Goal: Information Seeking & Learning: Learn about a topic

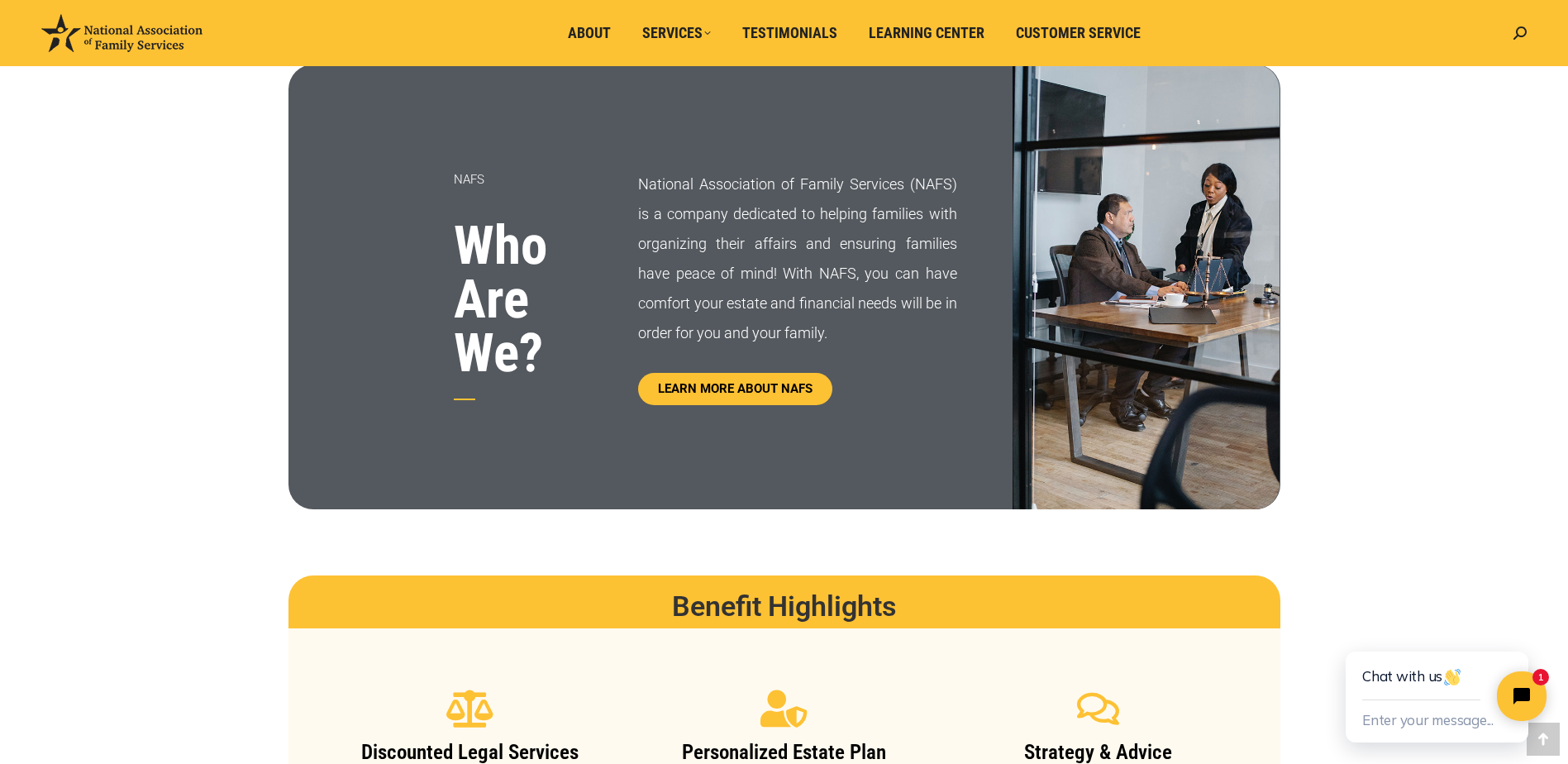
scroll to position [826, 0]
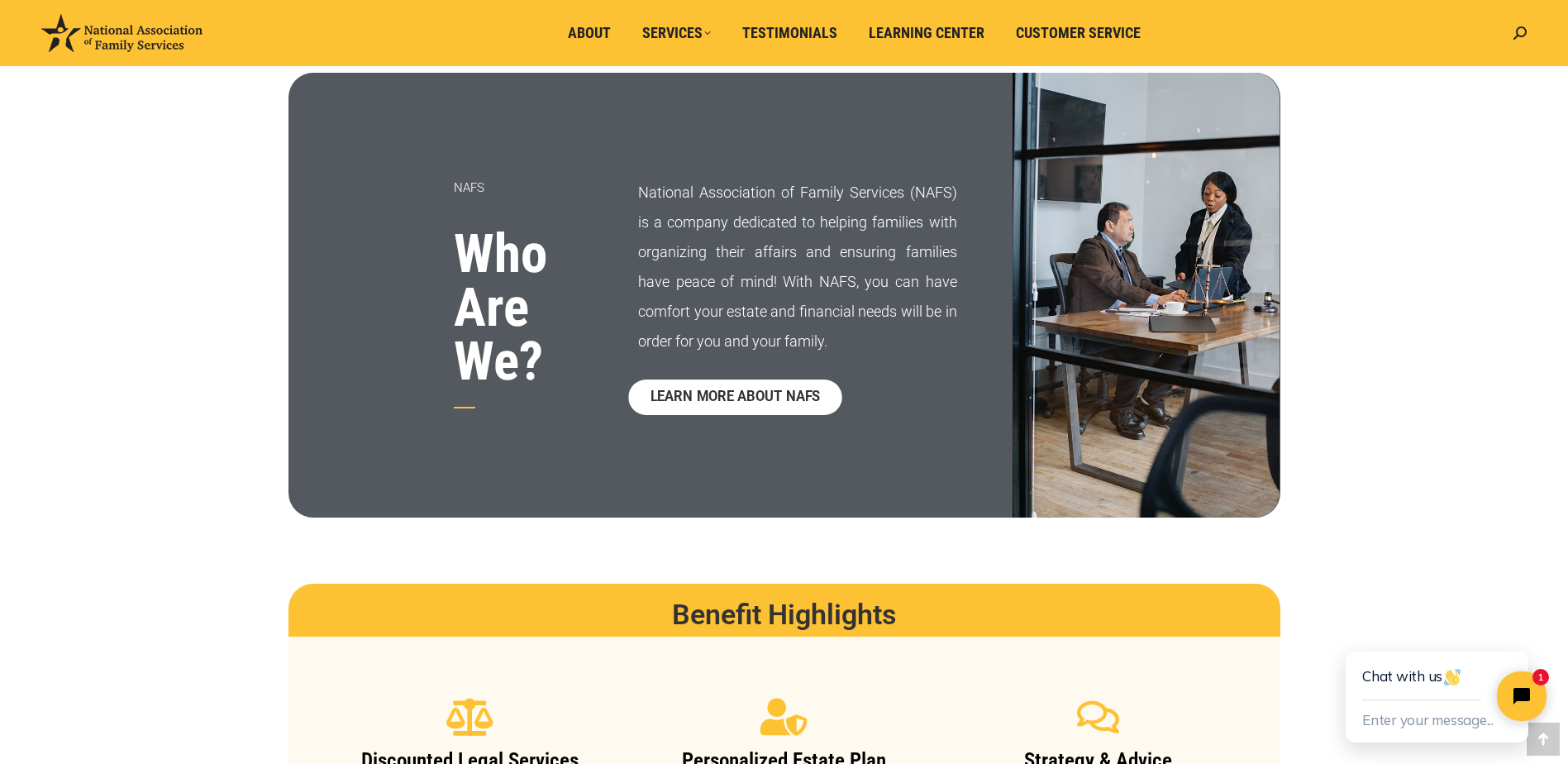
click at [712, 396] on span "LEARN MORE ABOUT NAFS" at bounding box center [734, 397] width 170 height 14
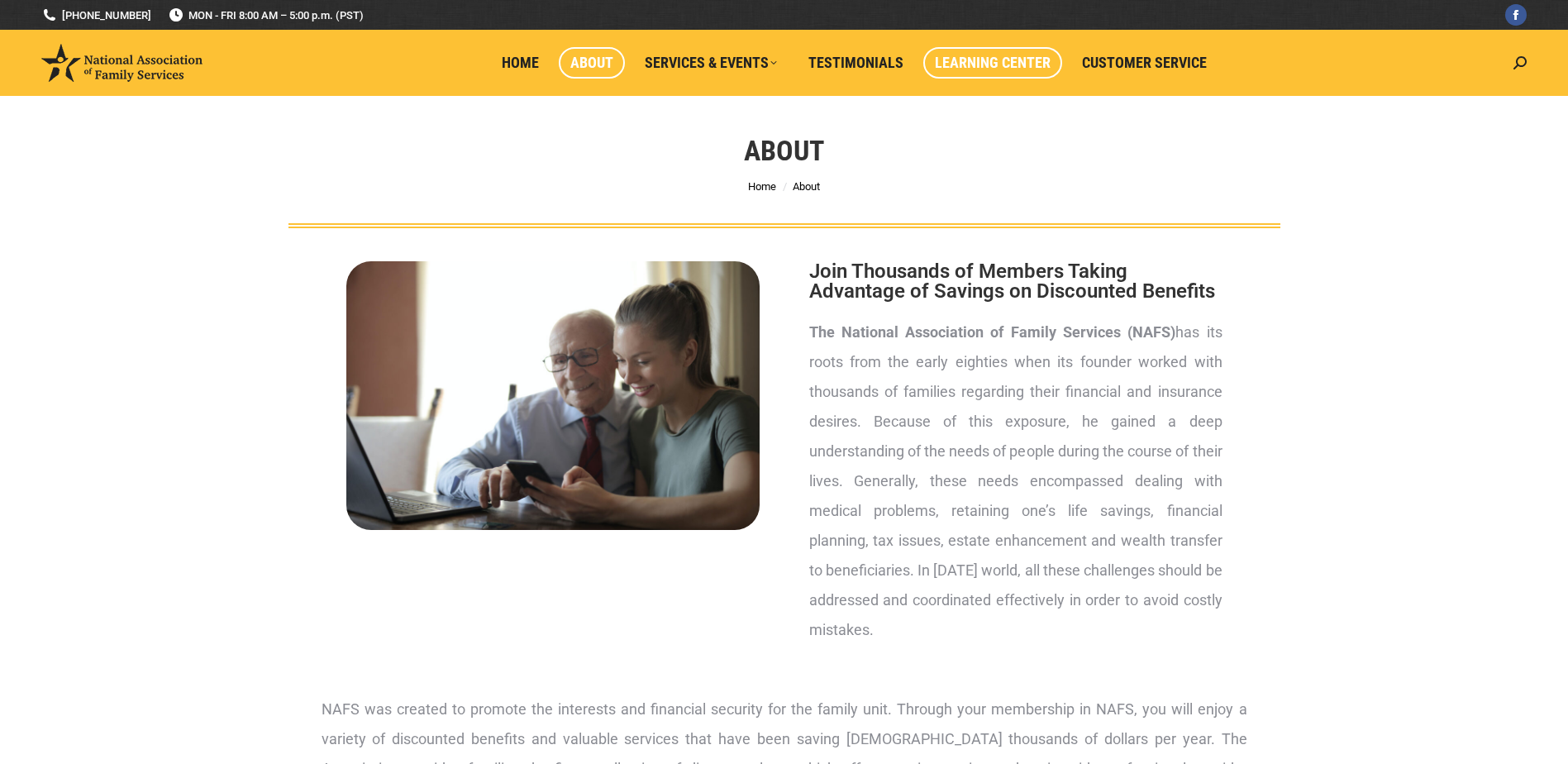
click at [1005, 57] on span "Learning Center" at bounding box center [992, 63] width 116 height 18
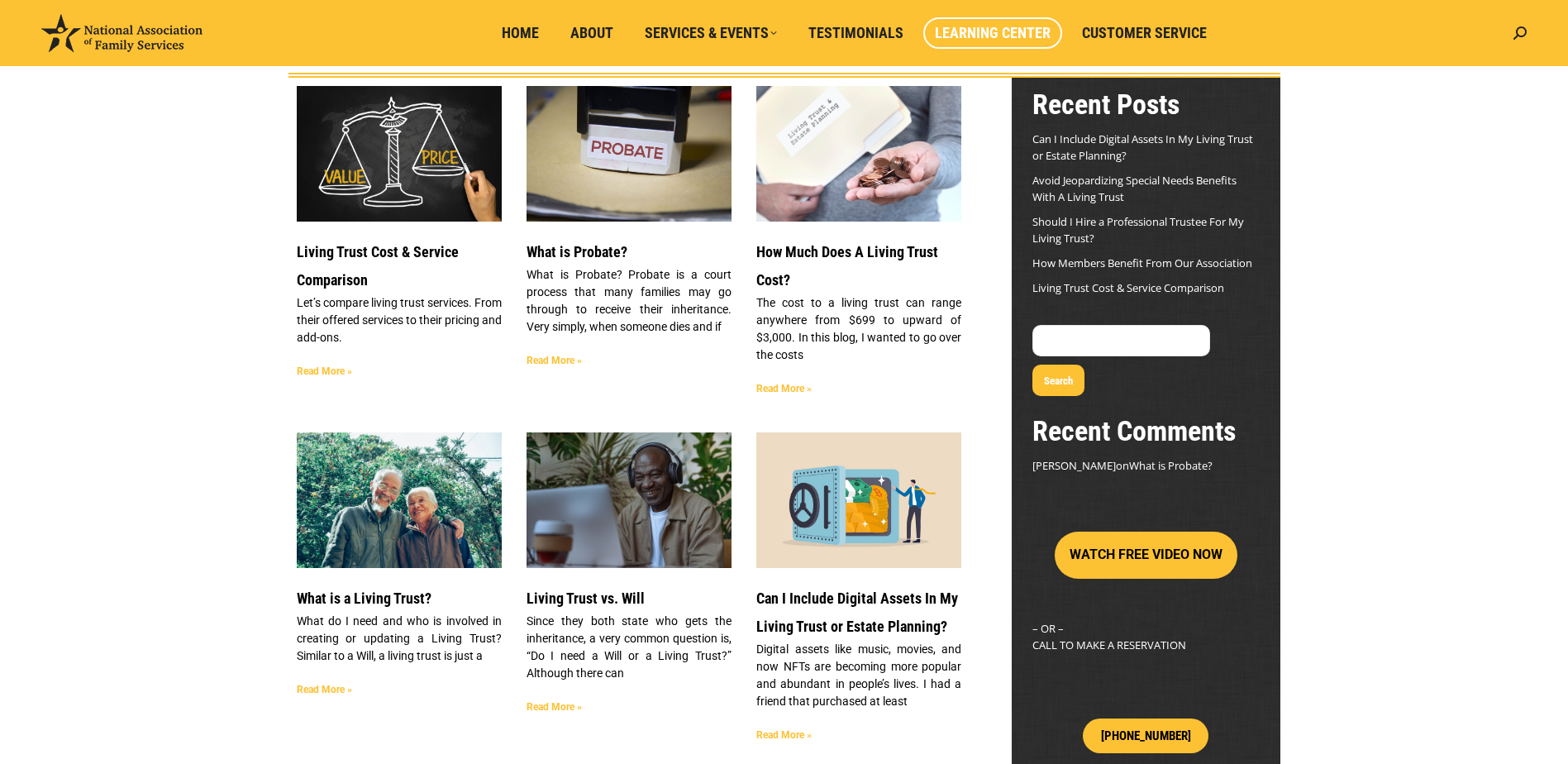
scroll to position [165, 0]
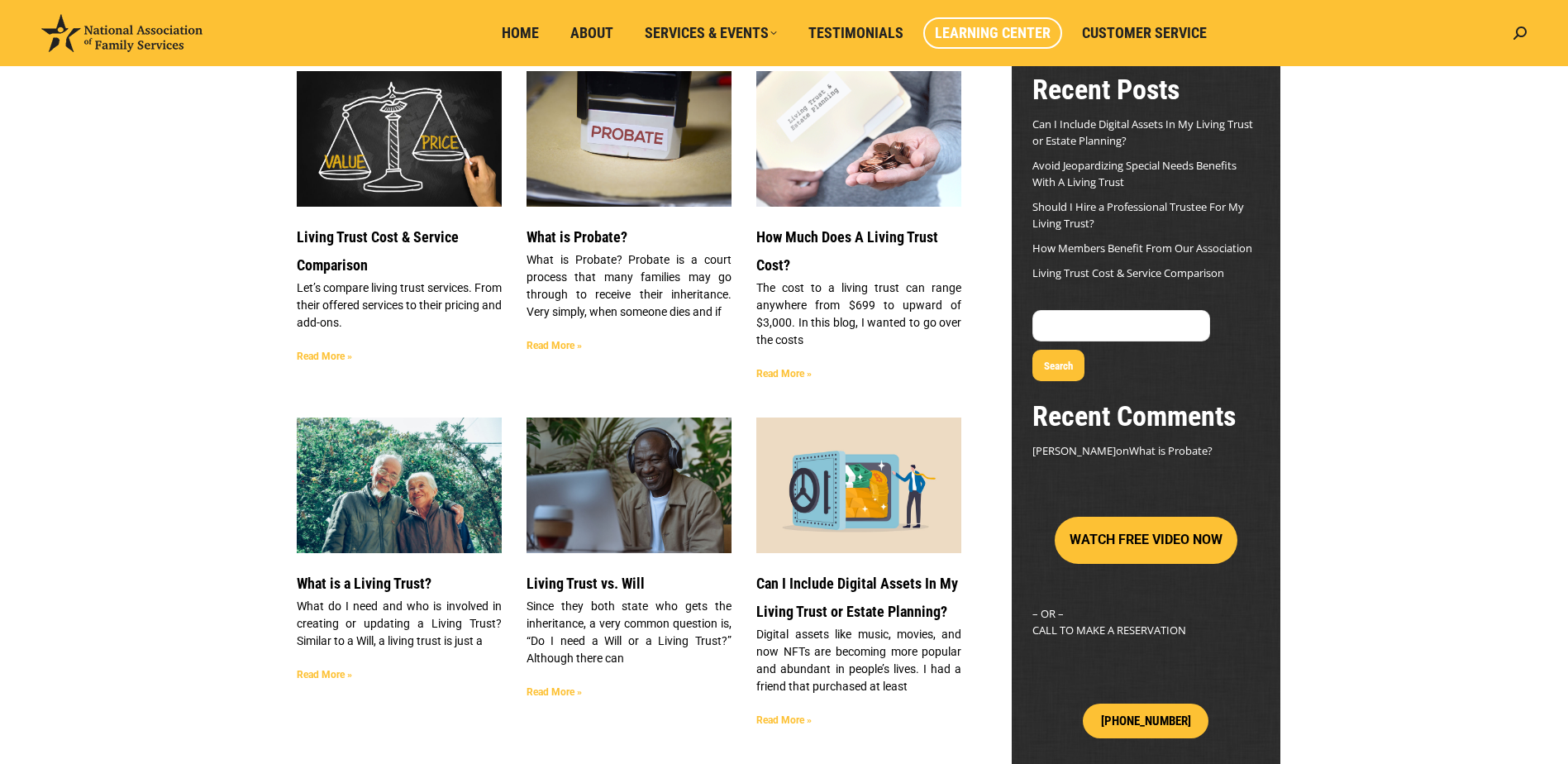
click at [603, 541] on img at bounding box center [629, 486] width 207 height 138
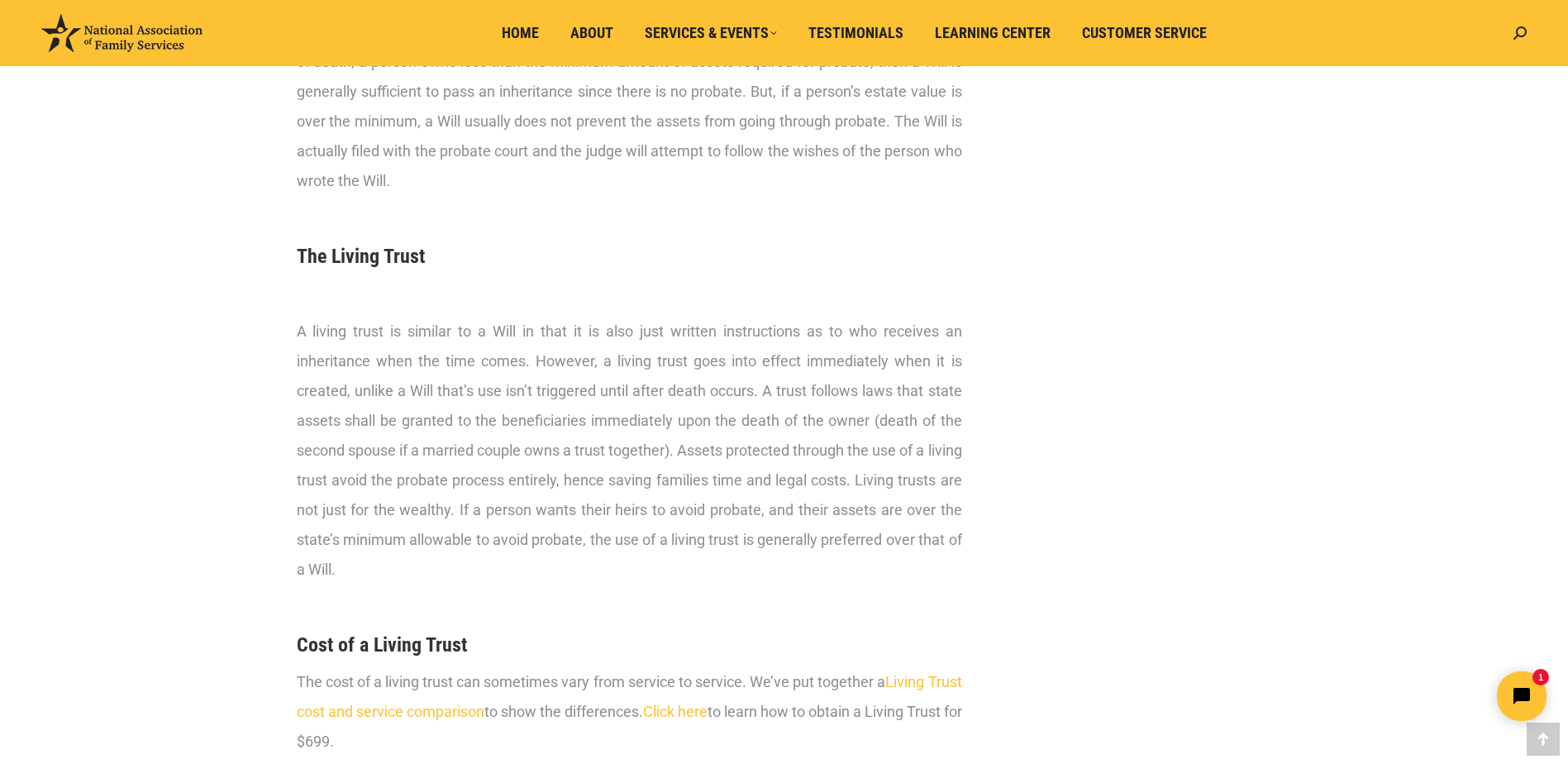
scroll to position [2231, 0]
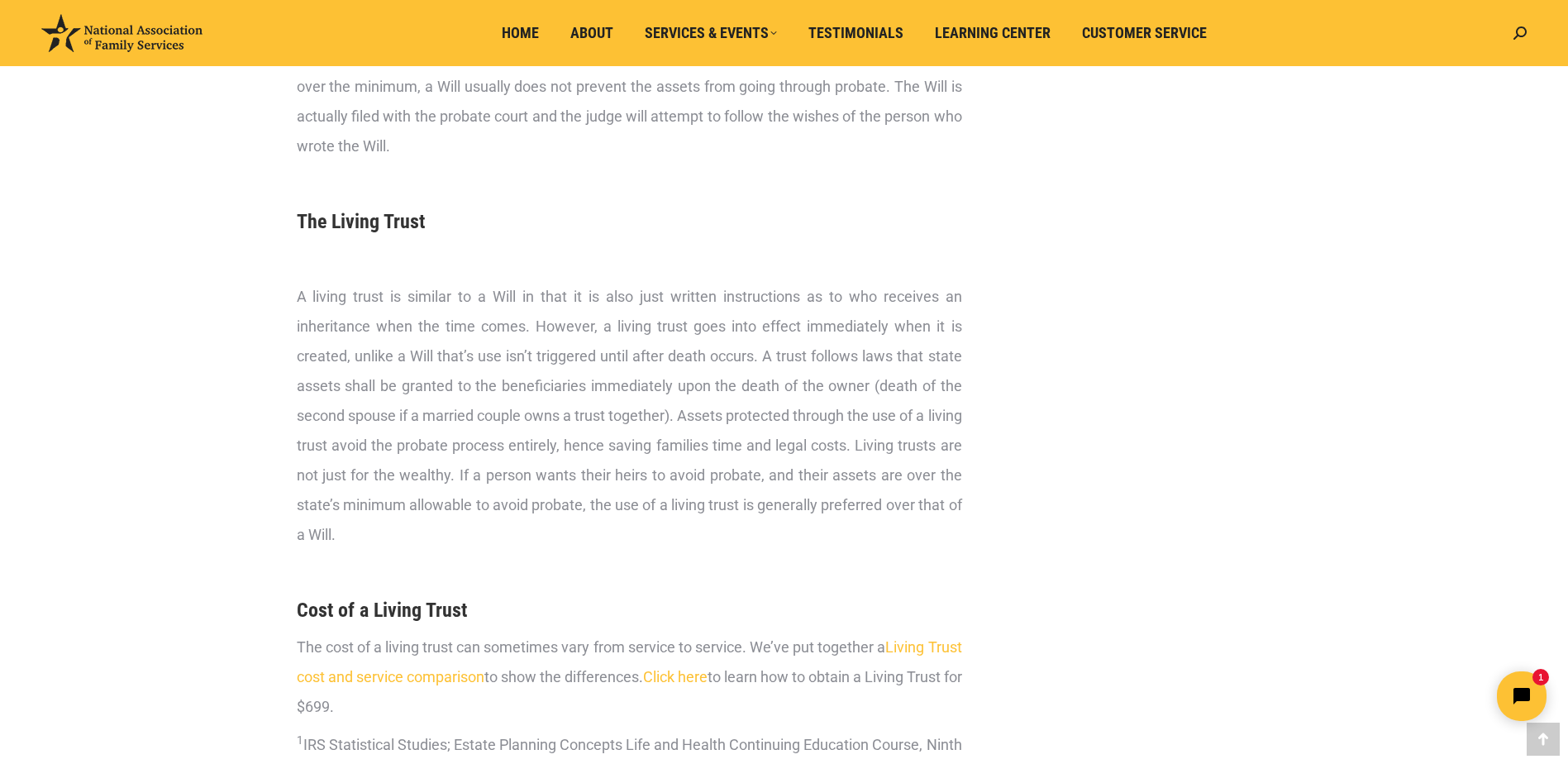
click at [708, 677] on link "Click here" at bounding box center [675, 676] width 64 height 17
